Goal: Transaction & Acquisition: Purchase product/service

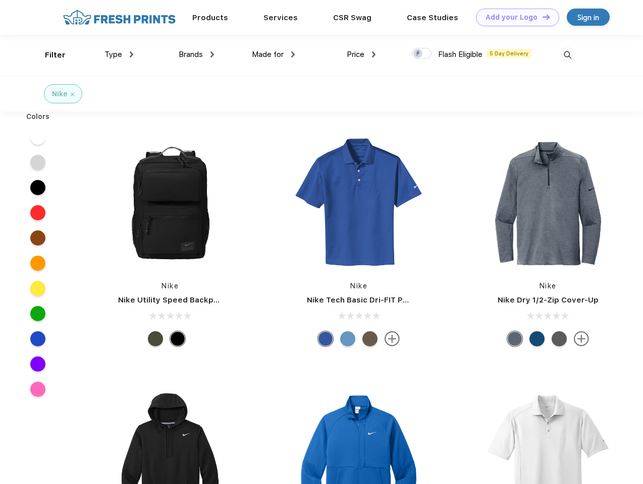
click at [514, 17] on link "Add your Logo Design Tool" at bounding box center [517, 18] width 83 height 18
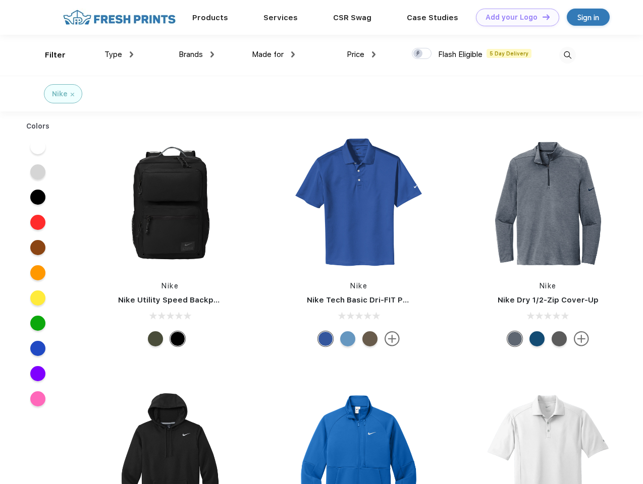
click at [0, 0] on div "Design Tool" at bounding box center [0, 0] width 0 height 0
click at [542, 17] on link "Add your Logo Design Tool" at bounding box center [517, 18] width 83 height 18
click at [48, 55] on div "Filter" at bounding box center [55, 55] width 21 height 12
click at [119, 55] on span "Type" at bounding box center [113, 54] width 18 height 9
click at [196, 55] on span "Brands" at bounding box center [191, 54] width 24 height 9
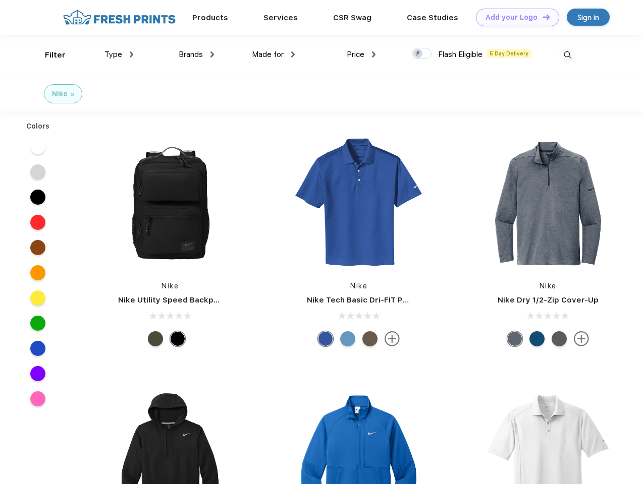
click at [274, 55] on span "Made for" at bounding box center [268, 54] width 32 height 9
click at [361, 55] on span "Price" at bounding box center [356, 54] width 18 height 9
click at [422, 54] on div at bounding box center [422, 53] width 20 height 11
click at [418, 54] on input "checkbox" at bounding box center [415, 50] width 7 height 7
click at [567, 55] on img at bounding box center [567, 55] width 17 height 17
